Goal: Browse casually: Explore the website without a specific task or goal

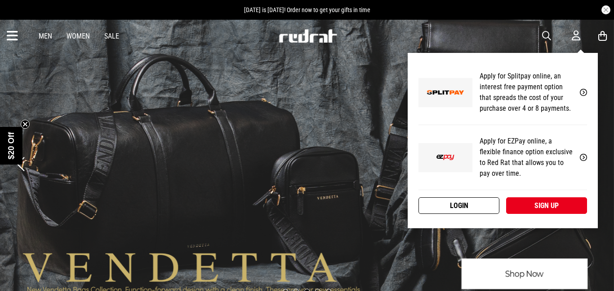
click at [476, 203] on link "Login" at bounding box center [458, 206] width 81 height 17
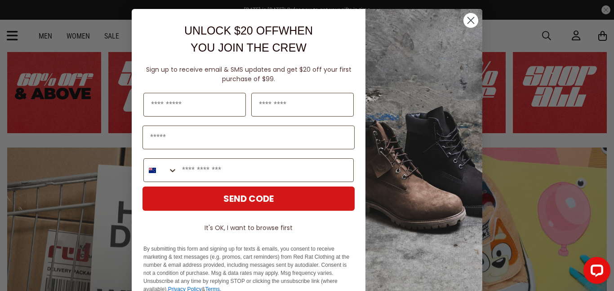
click at [470, 14] on circle "Close dialog" at bounding box center [470, 20] width 15 height 15
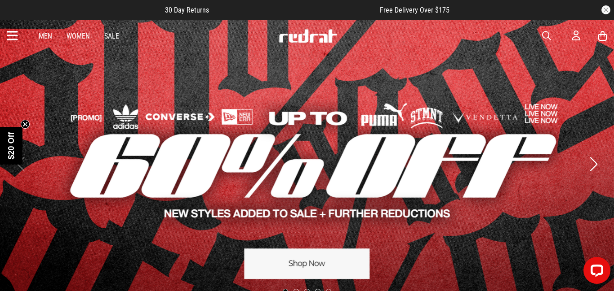
click at [595, 163] on button "Next slide" at bounding box center [593, 165] width 12 height 20
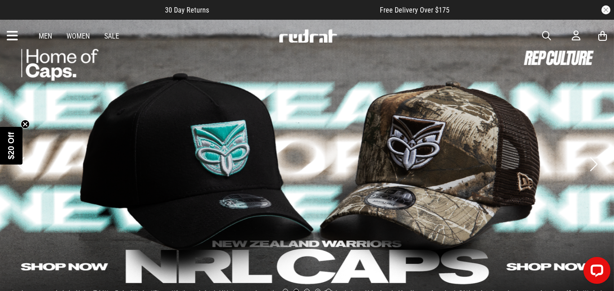
click at [595, 163] on button "Next slide" at bounding box center [593, 165] width 12 height 20
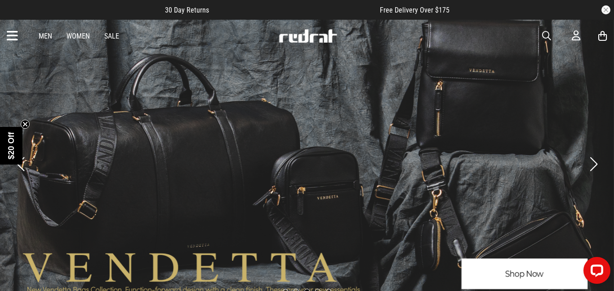
click at [595, 163] on button "Next slide" at bounding box center [593, 165] width 12 height 20
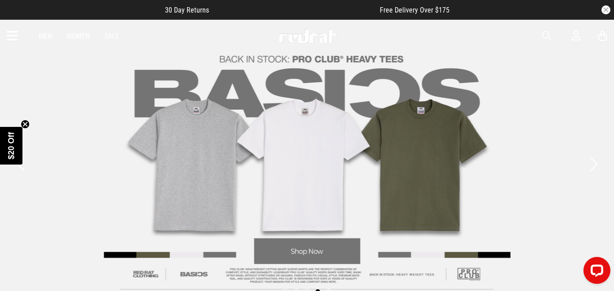
click at [595, 163] on button "Next slide" at bounding box center [593, 165] width 12 height 20
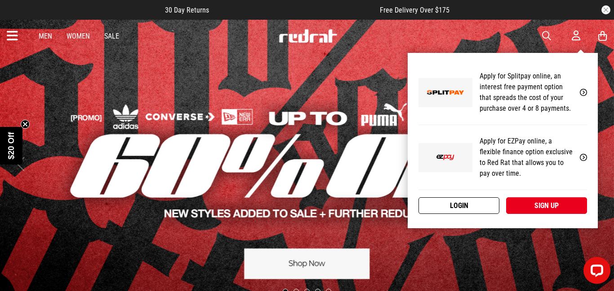
click at [467, 198] on link "Login" at bounding box center [458, 206] width 81 height 17
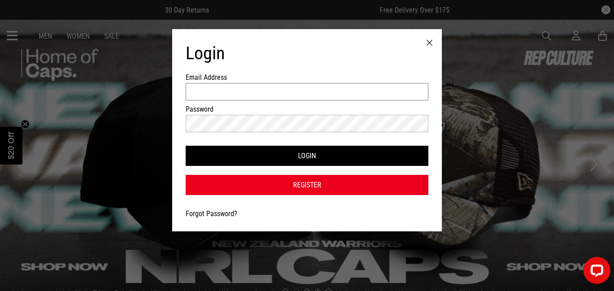
click at [257, 89] on input "Email Address" at bounding box center [306, 92] width 243 height 18
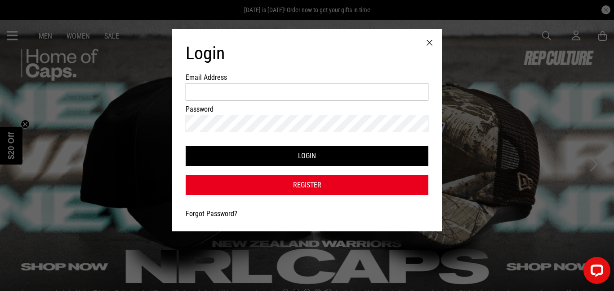
type input "**********"
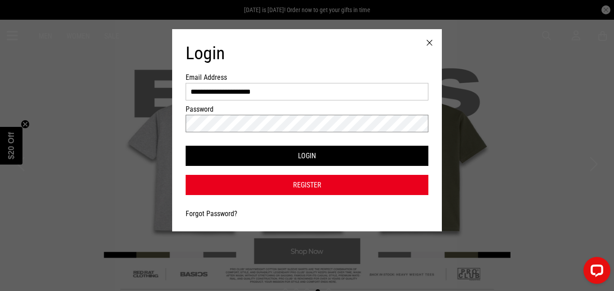
click at [185, 146] on button "Login" at bounding box center [306, 156] width 243 height 20
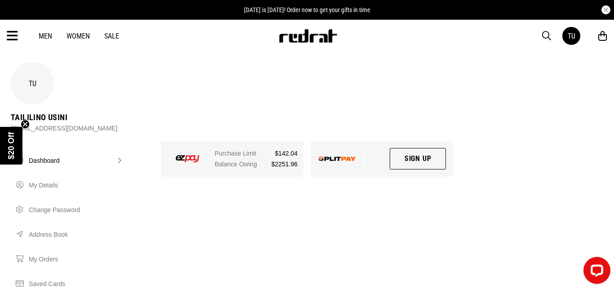
click at [45, 39] on link "Men" at bounding box center [45, 36] width 13 height 9
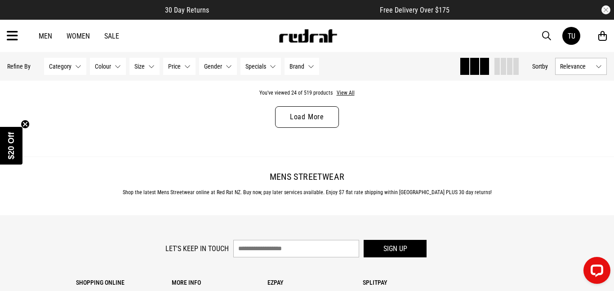
scroll to position [2803, 0]
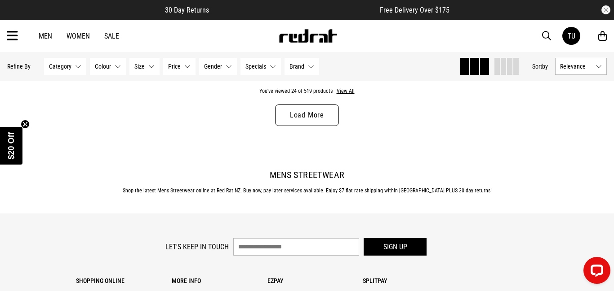
click at [318, 116] on link "Load More" at bounding box center [307, 116] width 64 height 22
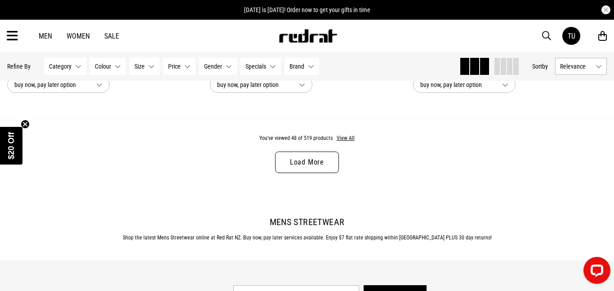
scroll to position [5466, 0]
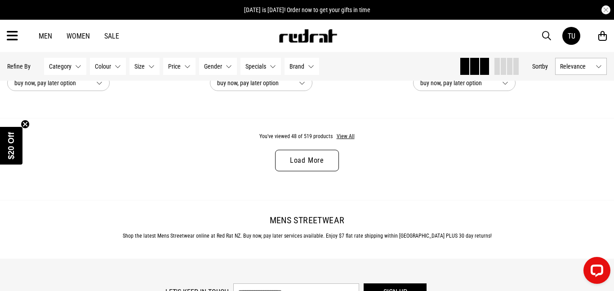
click at [320, 156] on link "Load More" at bounding box center [307, 161] width 64 height 22
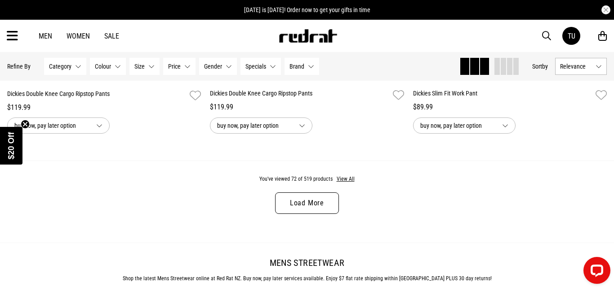
scroll to position [8132, 0]
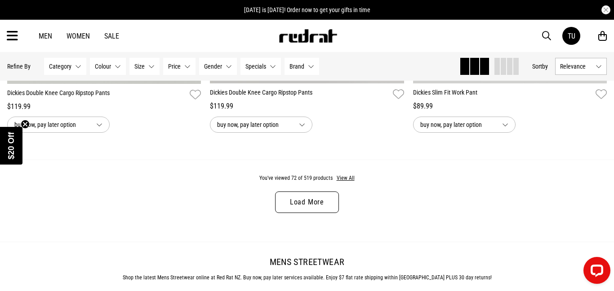
click at [305, 206] on link "Load More" at bounding box center [307, 203] width 64 height 22
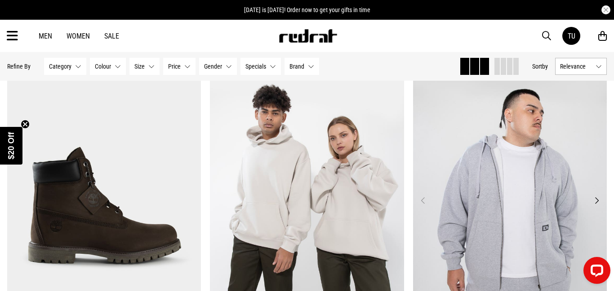
scroll to position [9231, 0]
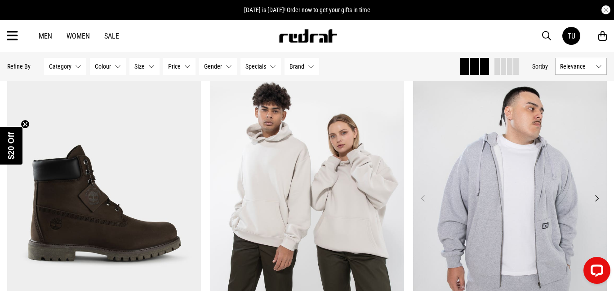
click at [597, 199] on button "Next" at bounding box center [596, 198] width 11 height 11
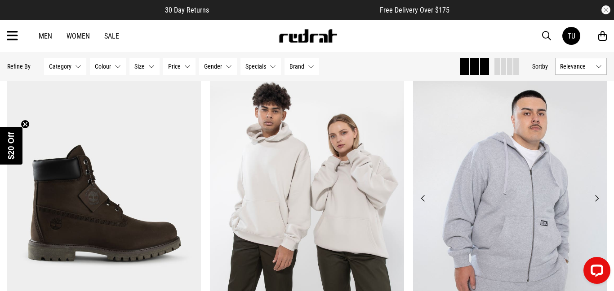
click at [596, 199] on button "Next" at bounding box center [596, 198] width 11 height 11
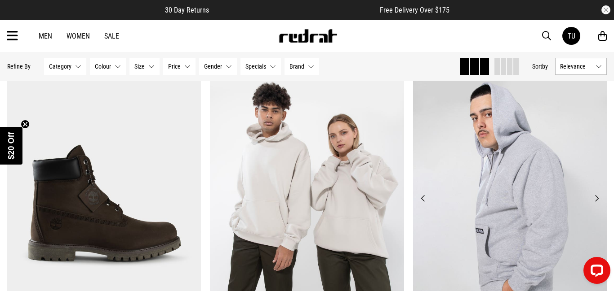
click at [596, 199] on button "Next" at bounding box center [596, 198] width 11 height 11
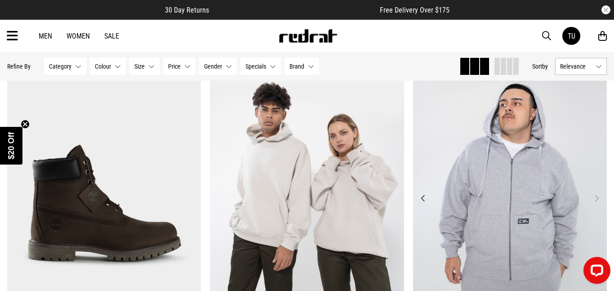
click at [596, 199] on button "Next" at bounding box center [596, 198] width 11 height 11
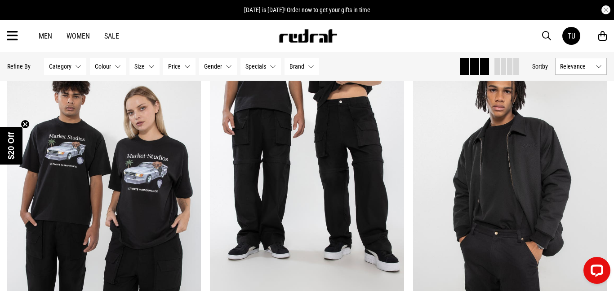
scroll to position [10271, 0]
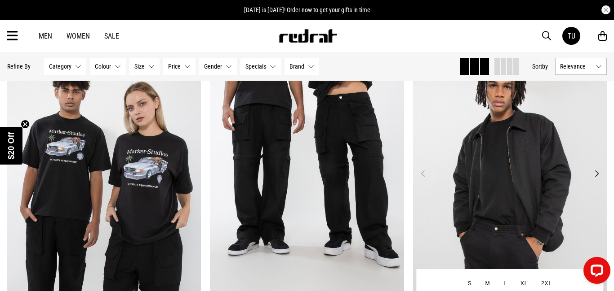
click at [596, 174] on button "Next" at bounding box center [596, 173] width 11 height 11
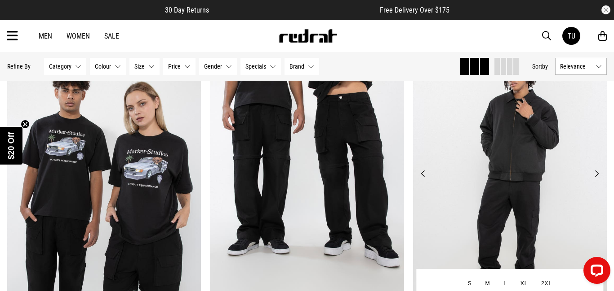
click at [596, 174] on button "Next" at bounding box center [596, 173] width 11 height 11
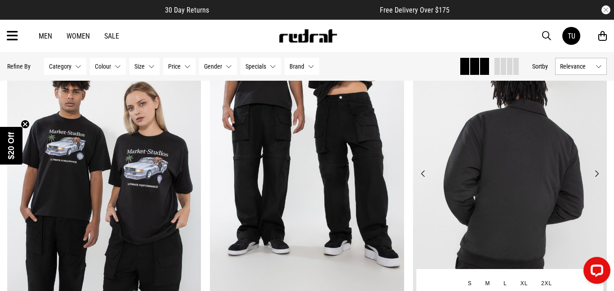
click at [596, 174] on button "Next" at bounding box center [596, 173] width 11 height 11
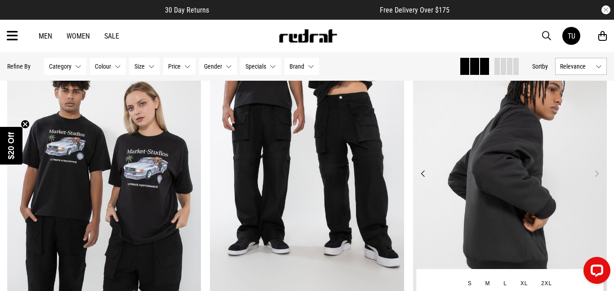
click at [596, 174] on button "Next" at bounding box center [596, 173] width 11 height 11
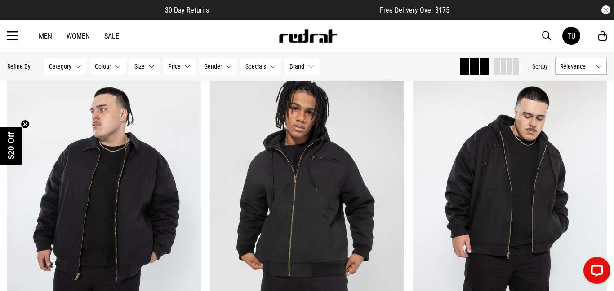
scroll to position [10598, 0]
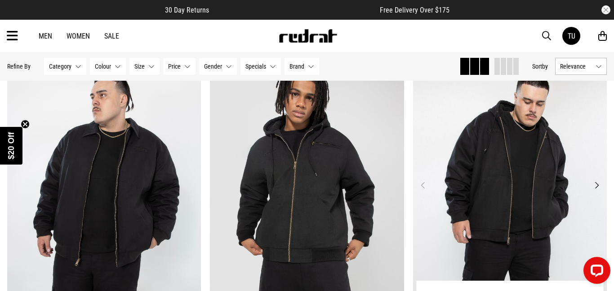
click at [596, 185] on button "Next" at bounding box center [596, 185] width 11 height 11
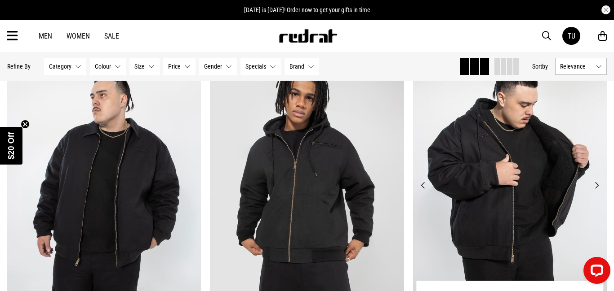
click at [596, 185] on button "Next" at bounding box center [596, 185] width 11 height 11
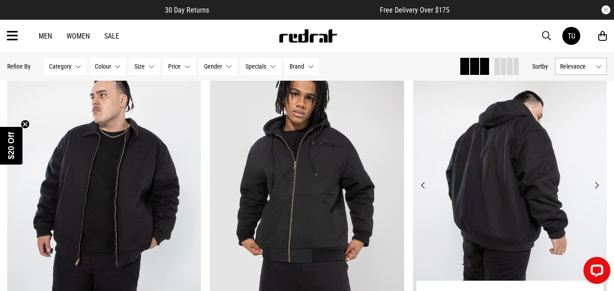
click at [595, 184] on button "Next" at bounding box center [596, 185] width 11 height 11
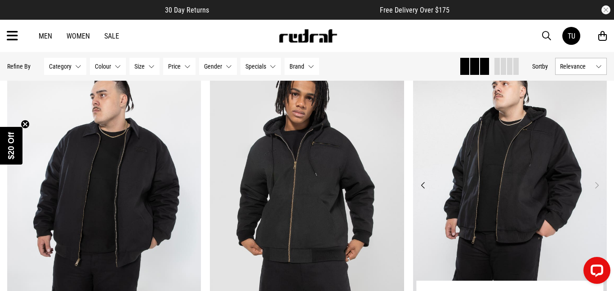
click at [595, 185] on button "Next" at bounding box center [596, 185] width 11 height 11
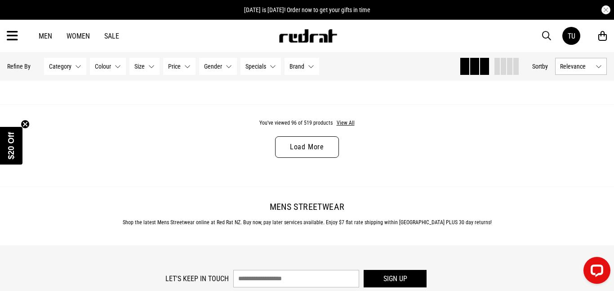
scroll to position [10897, 0]
click at [307, 149] on link "Load More" at bounding box center [307, 147] width 64 height 22
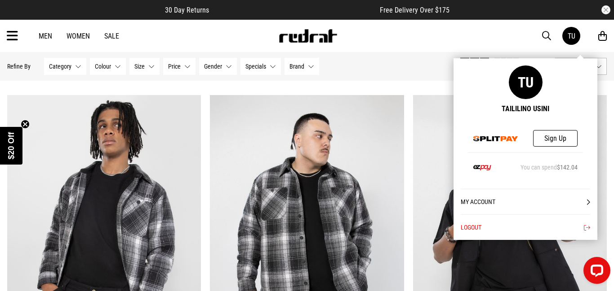
click at [472, 225] on button "Logout" at bounding box center [524, 228] width 129 height 26
